Goal: Task Accomplishment & Management: Complete application form

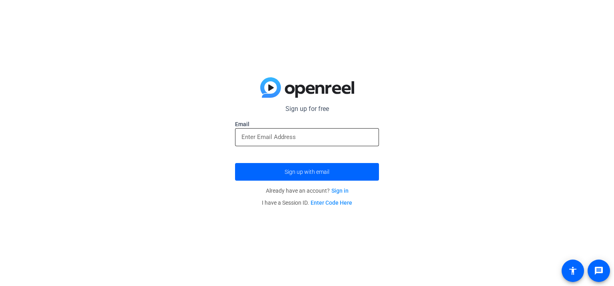
click at [312, 129] on div at bounding box center [307, 137] width 131 height 18
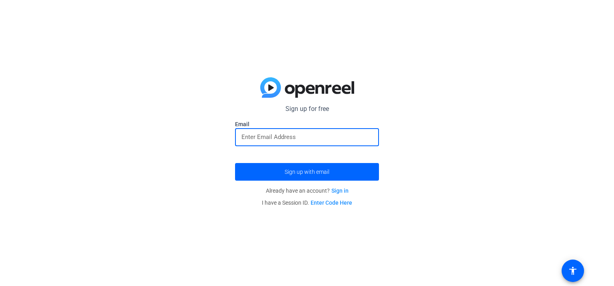
click at [310, 136] on input "email" at bounding box center [307, 137] width 131 height 10
drag, startPoint x: 274, startPoint y: 143, endPoint x: 206, endPoint y: 141, distance: 67.2
click at [206, 141] on div "Sign up for free jim.clouse@mywccc.org Email jim.clouse@mywccc.org Sign up with…" at bounding box center [307, 143] width 614 height 286
drag, startPoint x: 353, startPoint y: 140, endPoint x: 0, endPoint y: 107, distance: 354.7
click at [0, 114] on div "Sign up for free jim.clouse@mywccc.org Email iloveilove@yourmomsIPaddress.hi Si…" at bounding box center [307, 143] width 614 height 286
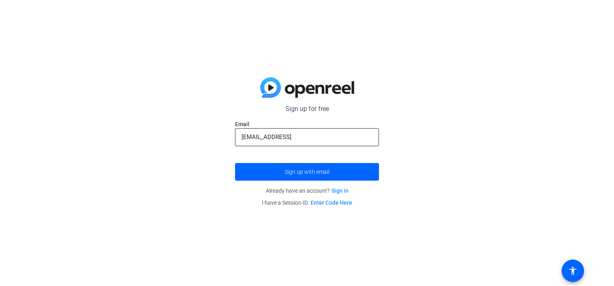
click at [357, 140] on input "iloveilove@yourmomsIPaddress.hi" at bounding box center [307, 137] width 131 height 10
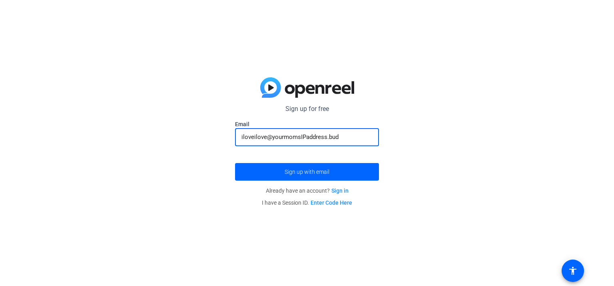
type input "iloveilove@yourmomsIPaddress.bud"
click at [435, 89] on div "Sign up for free jim.clouse@mywccc.org Email iloveilove@yourmomsIPaddress.bud S…" at bounding box center [307, 143] width 614 height 286
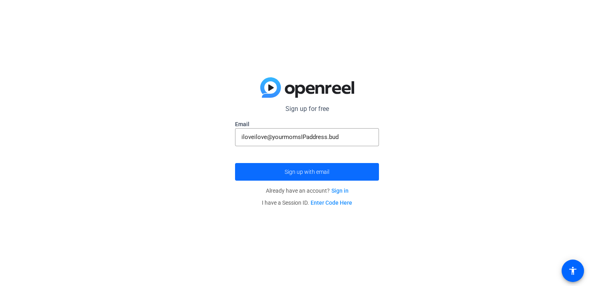
click at [326, 176] on span "submit" at bounding box center [307, 171] width 144 height 19
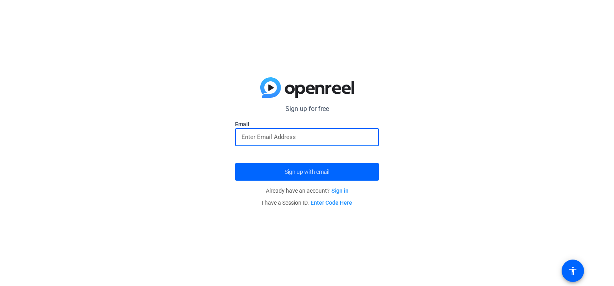
click at [302, 136] on input "email" at bounding box center [307, 137] width 131 height 10
type input "[PERSON_NAME][EMAIL_ADDRESS][PERSON_NAME][DOMAIN_NAME]"
click at [305, 166] on span "submit" at bounding box center [307, 171] width 144 height 19
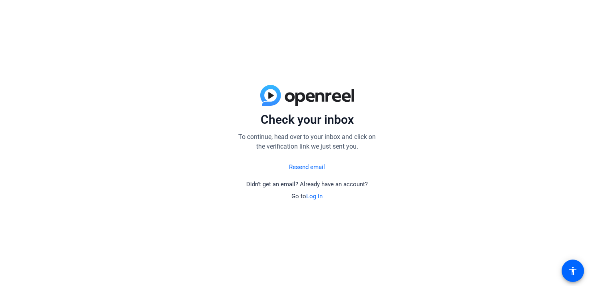
click at [309, 164] on link "Resend email" at bounding box center [307, 166] width 36 height 9
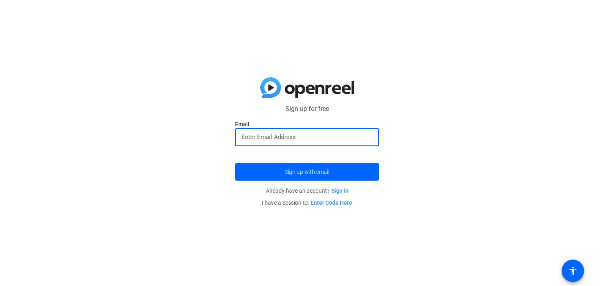
click at [289, 139] on input "email" at bounding box center [307, 137] width 131 height 10
type input "[PERSON_NAME][EMAIL_ADDRESS][PERSON_NAME][DOMAIN_NAME]"
click at [305, 166] on span "submit" at bounding box center [307, 171] width 144 height 19
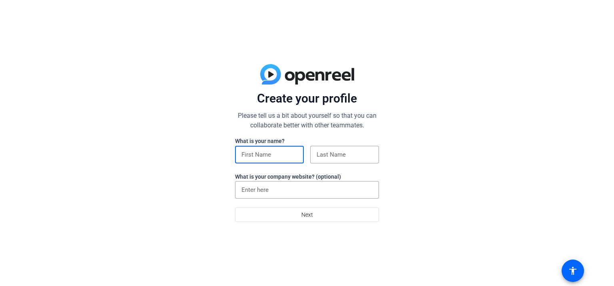
click at [260, 154] on input at bounding box center [270, 155] width 56 height 10
type input "i will not"
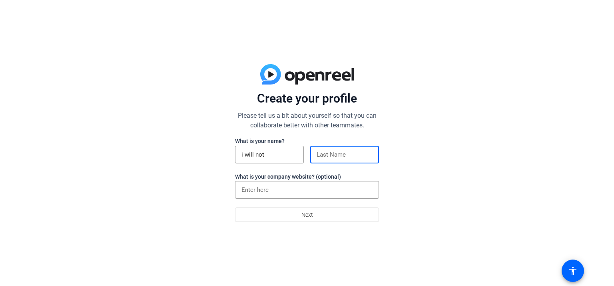
click at [339, 154] on input at bounding box center [345, 155] width 56 height 10
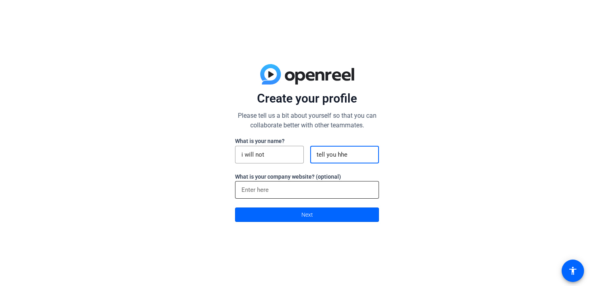
type input "tell you hhe"
click at [306, 196] on div at bounding box center [307, 190] width 131 height 18
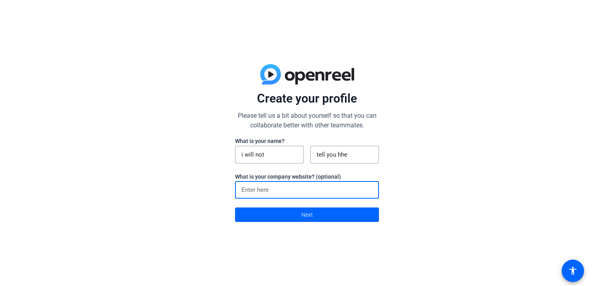
click at [390, 186] on div "Create your profile Please tell us a bit about yourself so that you can collabo…" at bounding box center [307, 143] width 614 height 286
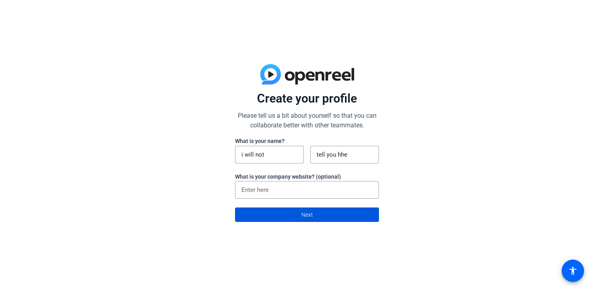
click at [342, 214] on span at bounding box center [307, 214] width 143 height 19
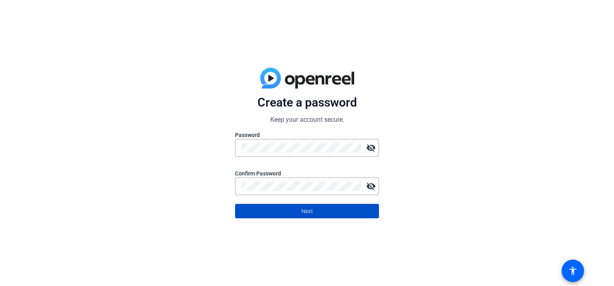
click at [312, 212] on span "Next" at bounding box center [308, 210] width 12 height 15
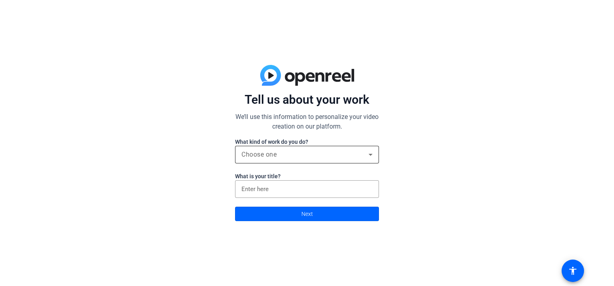
click at [340, 155] on div "Choose one" at bounding box center [305, 155] width 127 height 10
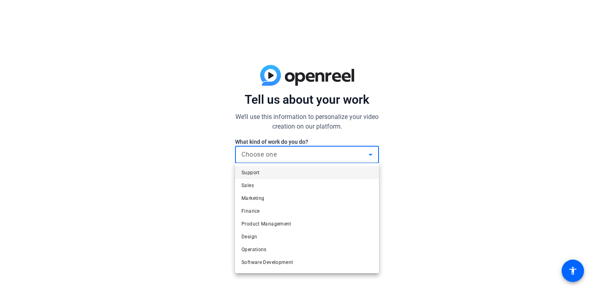
click at [416, 147] on div at bounding box center [307, 143] width 614 height 286
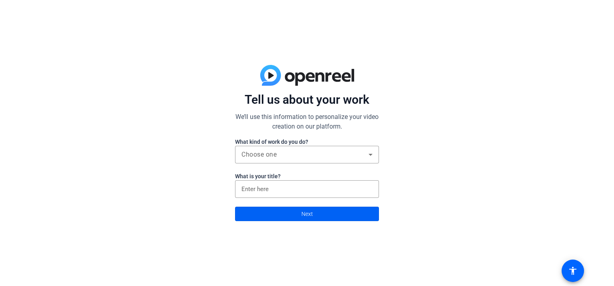
click at [288, 216] on span at bounding box center [307, 213] width 143 height 19
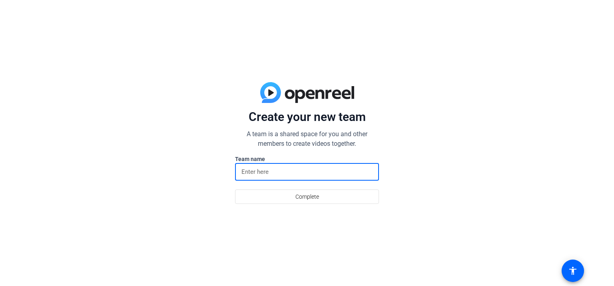
click at [268, 170] on input at bounding box center [307, 172] width 131 height 10
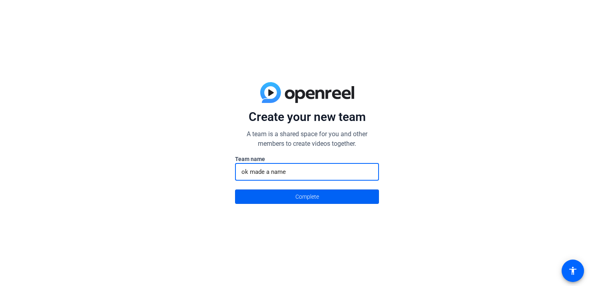
type input "ok made a name"
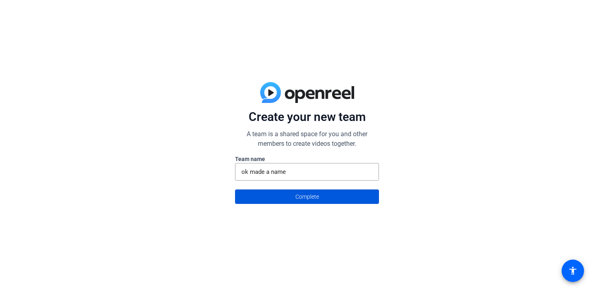
click at [264, 194] on span at bounding box center [307, 196] width 143 height 19
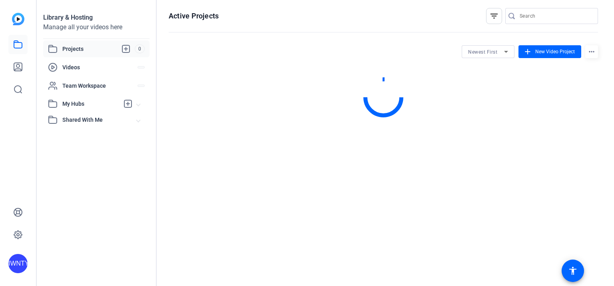
click at [306, 142] on div "Active Projects filter_list Newest First add New Video Project more_horiz" at bounding box center [384, 143] width 454 height 286
click at [547, 55] on span at bounding box center [550, 51] width 63 height 19
